Goal: Task Accomplishment & Management: Manage account settings

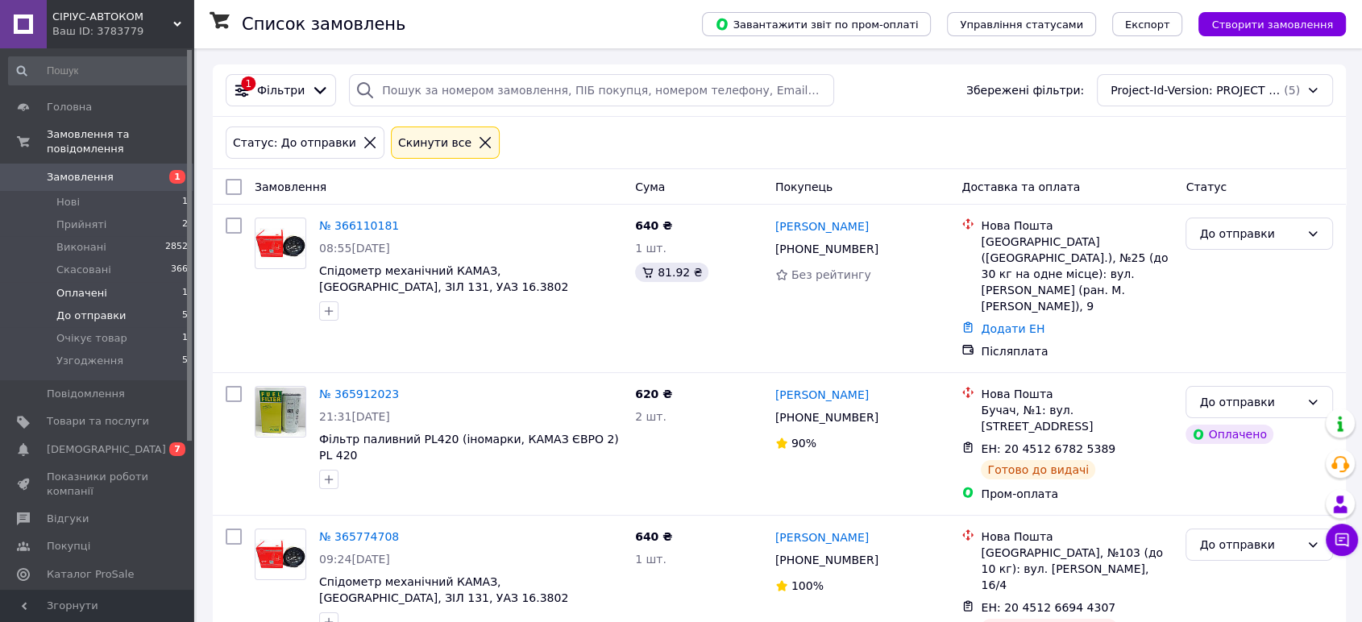
click at [72, 286] on span "Оплачені" at bounding box center [81, 293] width 51 height 15
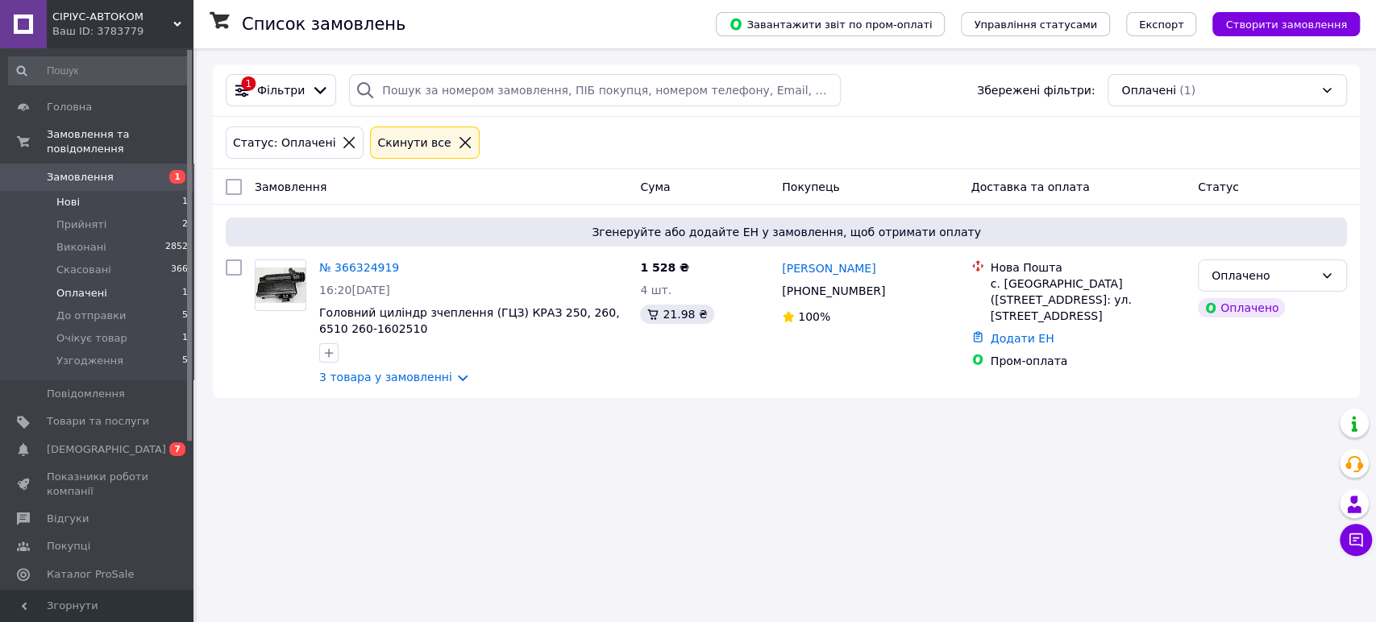
click at [77, 191] on li "Нові 1" at bounding box center [99, 202] width 198 height 23
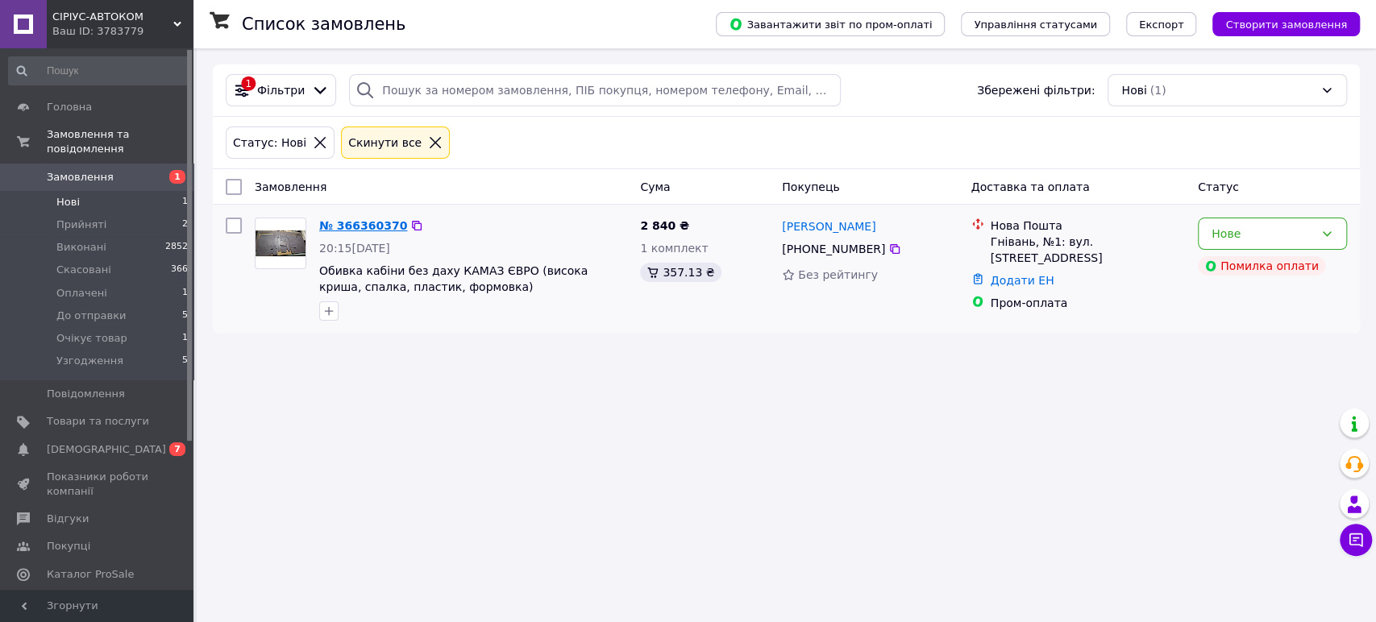
click at [357, 219] on link "№ 366360370" at bounding box center [363, 225] width 88 height 13
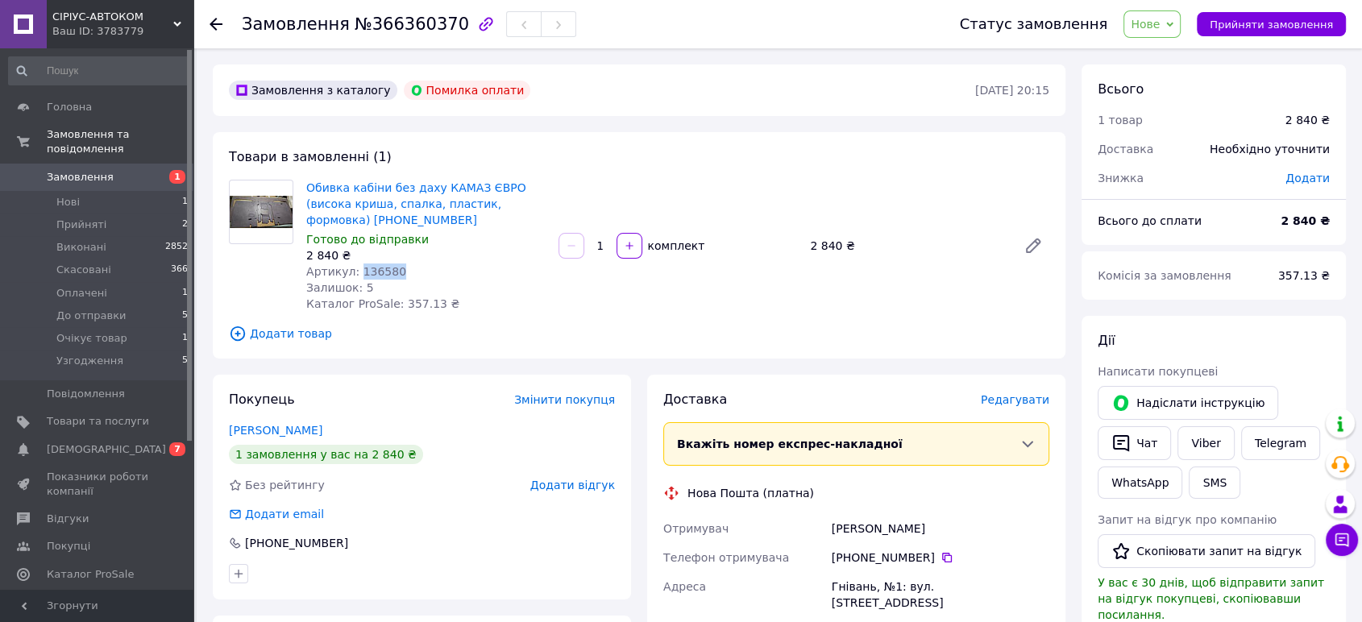
drag, startPoint x: 355, startPoint y: 268, endPoint x: 396, endPoint y: 272, distance: 41.4
click at [396, 272] on div "Артикул: 136580" at bounding box center [425, 272] width 239 height 16
copy span "136580"
drag, startPoint x: 845, startPoint y: 525, endPoint x: 963, endPoint y: 515, distance: 118.1
click at [963, 515] on div "[PERSON_NAME]" at bounding box center [941, 528] width 224 height 29
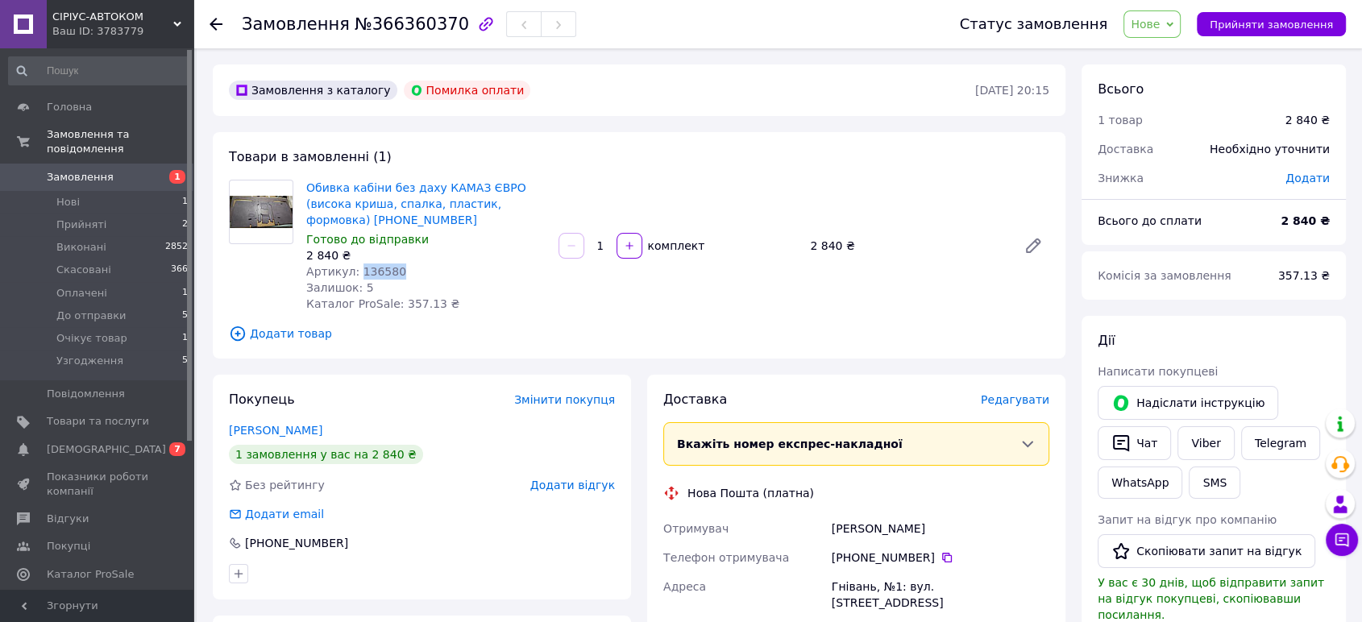
copy div "[PERSON_NAME]"
click at [398, 195] on link "Обивка кабіни без даху КАМАЗ ЄВРО (висока криша, спалка, пластик, формовка) [PH…" at bounding box center [416, 203] width 220 height 45
